Goal: Complete application form

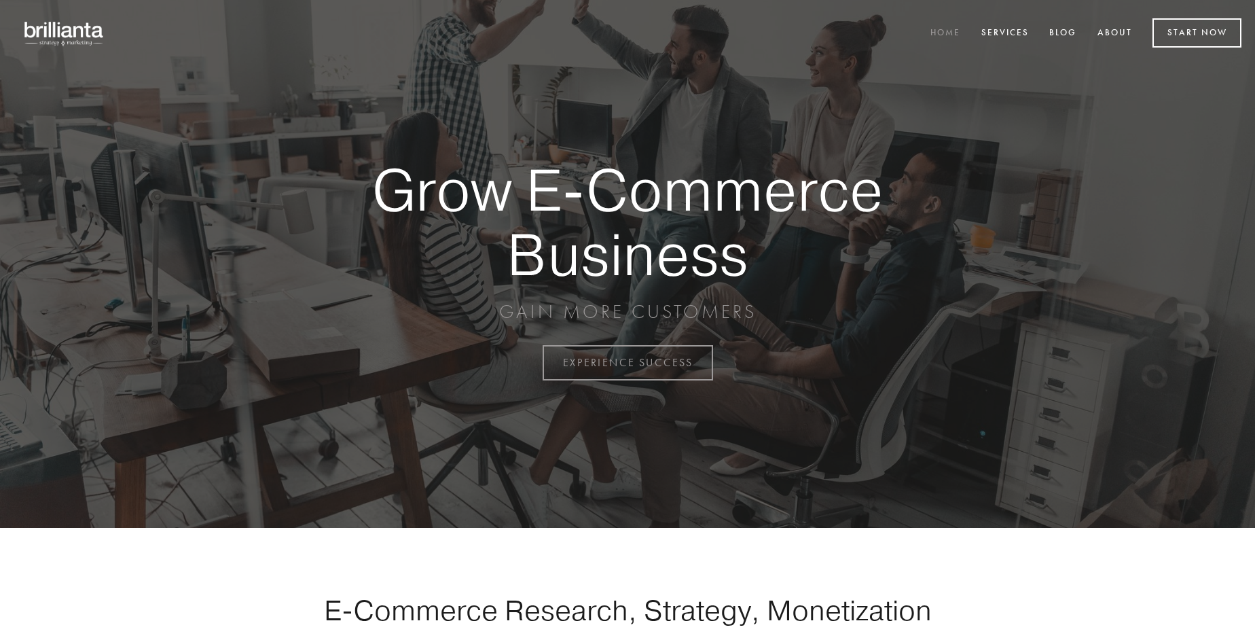
scroll to position [3561, 0]
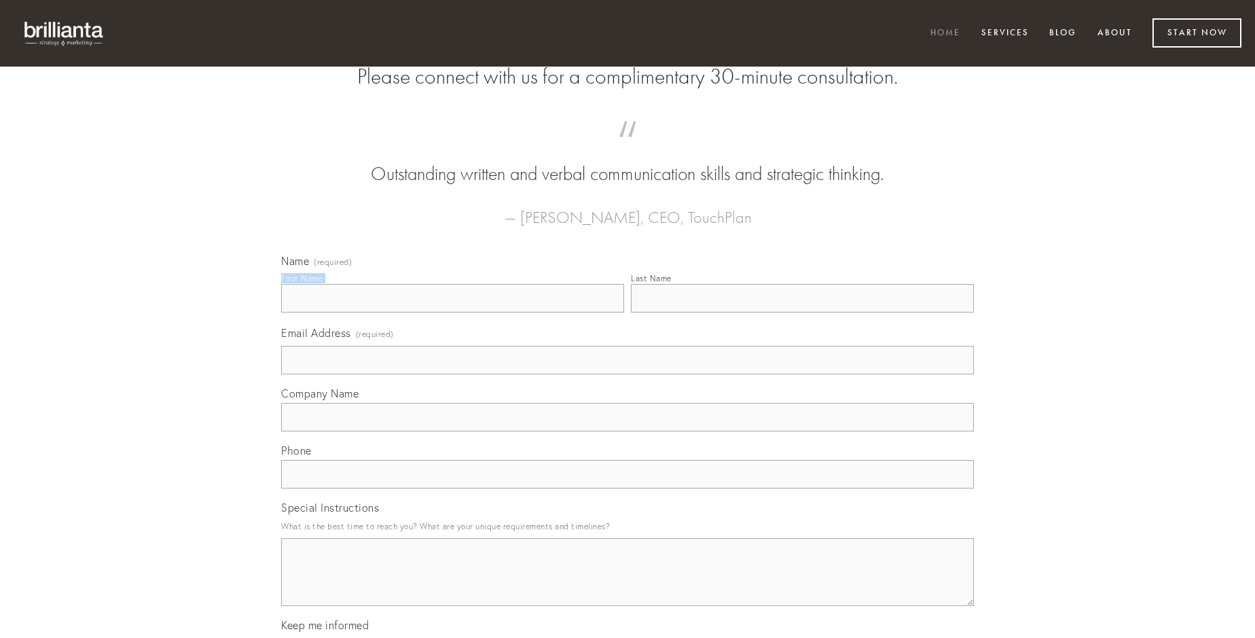
type input "[PERSON_NAME]"
click at [802, 312] on input "Last Name" at bounding box center [802, 298] width 343 height 29
type input "[PERSON_NAME]"
click at [628, 374] on input "Email Address (required)" at bounding box center [627, 360] width 693 height 29
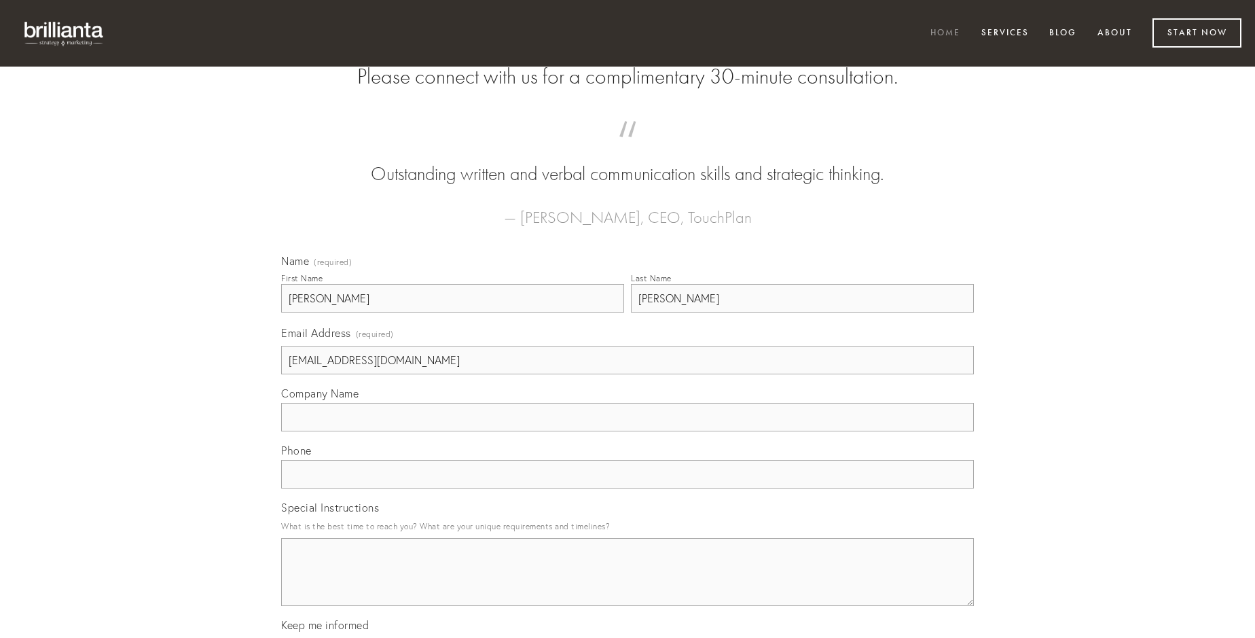
type input "[EMAIL_ADDRESS][DOMAIN_NAME]"
click at [628, 431] on input "Company Name" at bounding box center [627, 417] width 693 height 29
type input "autem"
click at [628, 488] on input "text" at bounding box center [627, 474] width 693 height 29
click at [628, 584] on textarea "Special Instructions" at bounding box center [627, 572] width 693 height 68
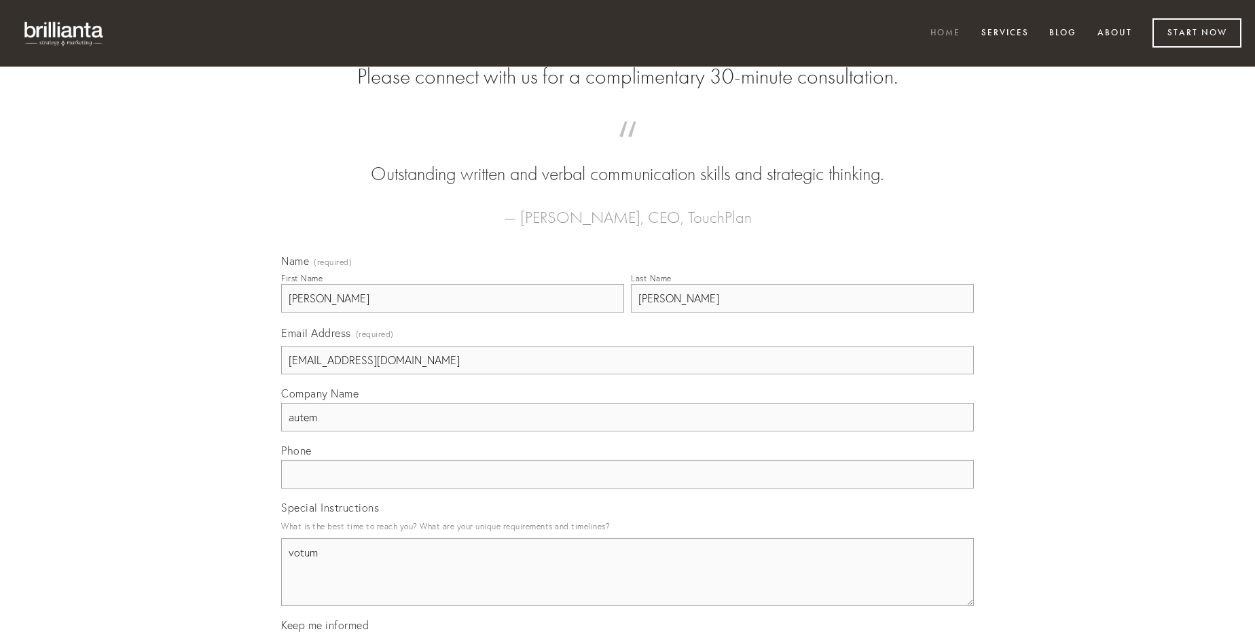
type textarea "votum"
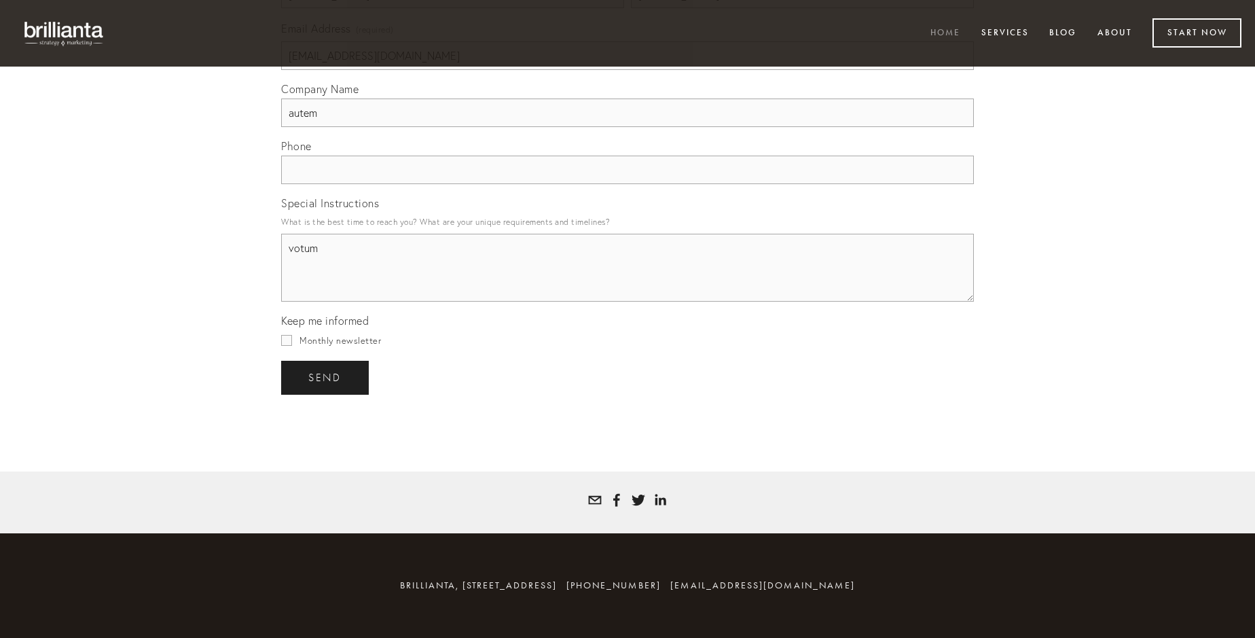
click at [326, 377] on span "send" at bounding box center [324, 378] width 33 height 12
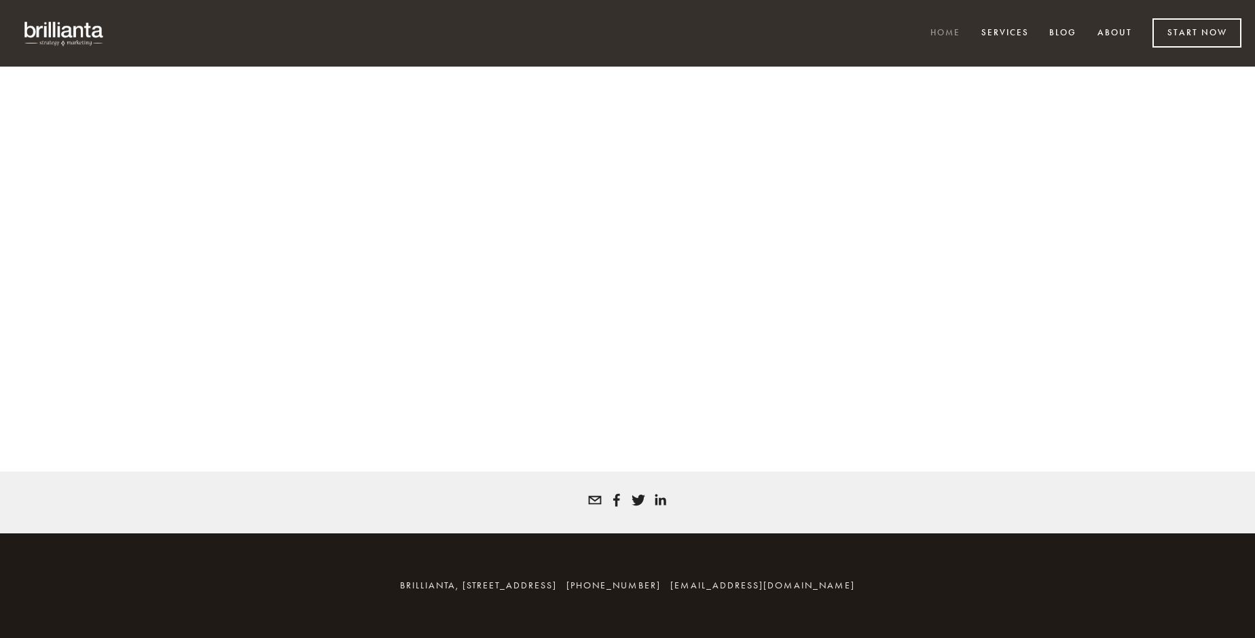
scroll to position [3543, 0]
